Goal: Task Accomplishment & Management: Manage account settings

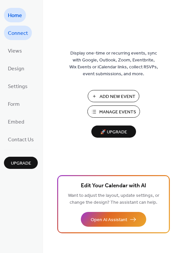
click at [19, 28] on link "Connect" at bounding box center [18, 33] width 28 height 14
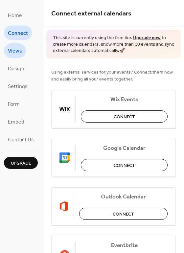
click at [19, 43] on link "Views" at bounding box center [15, 50] width 22 height 14
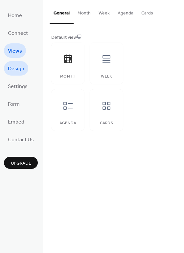
click at [20, 71] on span "Design" at bounding box center [16, 69] width 16 height 11
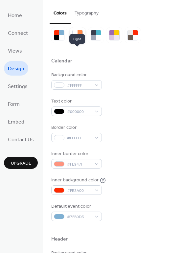
scroll to position [21, 0]
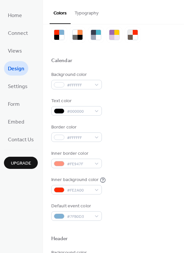
click at [82, 196] on div "Background color #FFFFFF Text color #000000 Border color #FFFFFF Inner border c…" at bounding box center [113, 146] width 125 height 150
click at [81, 190] on span "#FE2A00" at bounding box center [79, 190] width 24 height 7
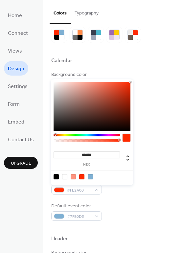
click at [91, 177] on div at bounding box center [90, 176] width 5 height 5
type input "*******"
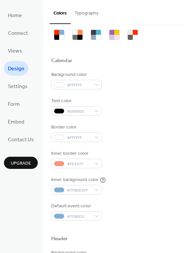
click at [151, 83] on div "Background color #FFFFFF" at bounding box center [113, 80] width 125 height 18
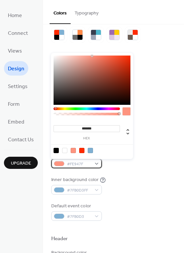
click at [83, 161] on span "#FE947F" at bounding box center [79, 164] width 24 height 7
click at [89, 149] on div at bounding box center [90, 150] width 5 height 5
type input "*******"
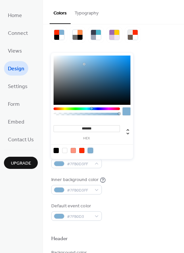
click at [160, 82] on div "Background color #FFFFFF" at bounding box center [113, 80] width 125 height 18
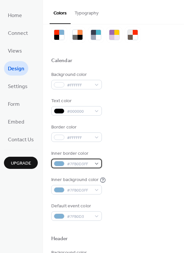
click at [100, 160] on div "#7FB0D3FF" at bounding box center [76, 164] width 51 height 10
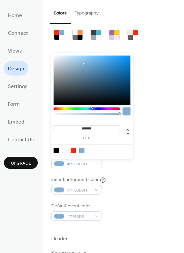
click at [63, 155] on div at bounding box center [92, 150] width 84 height 12
click at [63, 153] on div at bounding box center [92, 150] width 84 height 12
click at [64, 152] on div at bounding box center [64, 150] width 5 height 5
type input "*******"
click at [155, 119] on div "Background color #FFFFFF Text color #000000 Border color #FFFFFF Inner border c…" at bounding box center [113, 146] width 125 height 150
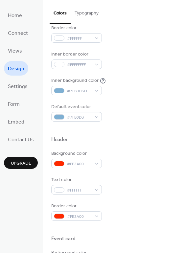
scroll to position [121, 0]
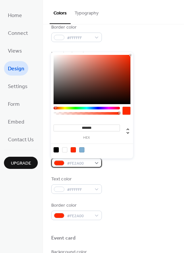
click at [76, 162] on span "#FE2A00" at bounding box center [79, 163] width 24 height 7
click at [80, 150] on div at bounding box center [81, 149] width 5 height 5
type input "*******"
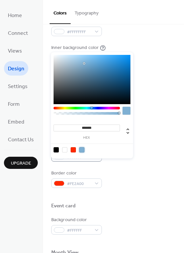
scroll to position [153, 0]
click at [87, 189] on div at bounding box center [113, 196] width 125 height 15
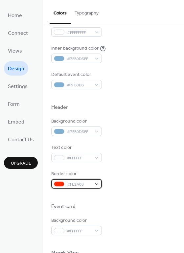
click at [87, 184] on span "#FE2A00" at bounding box center [79, 184] width 24 height 7
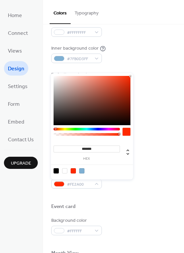
click at [57, 171] on div at bounding box center [56, 170] width 5 height 5
type input "*******"
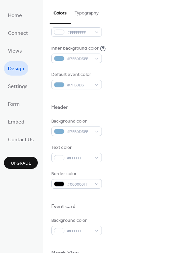
click at [137, 183] on div "Border color #000000FF" at bounding box center [113, 180] width 125 height 18
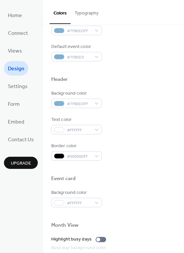
scroll to position [0, 0]
